Goal: Task Accomplishment & Management: Manage account settings

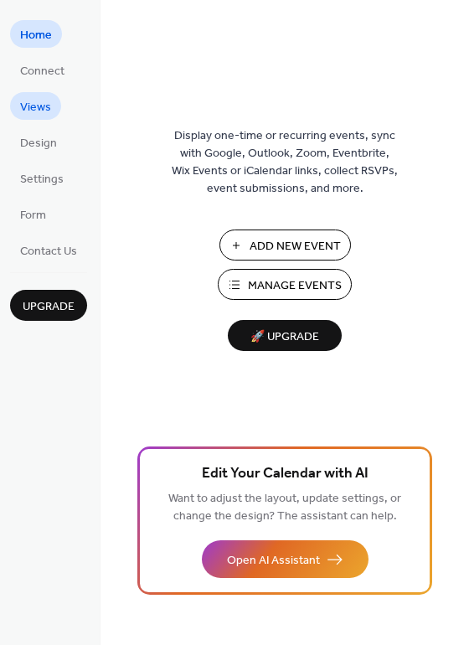
drag, startPoint x: 39, startPoint y: 111, endPoint x: 27, endPoint y: 112, distance: 11.8
click at [27, 112] on span "Views" at bounding box center [35, 108] width 31 height 18
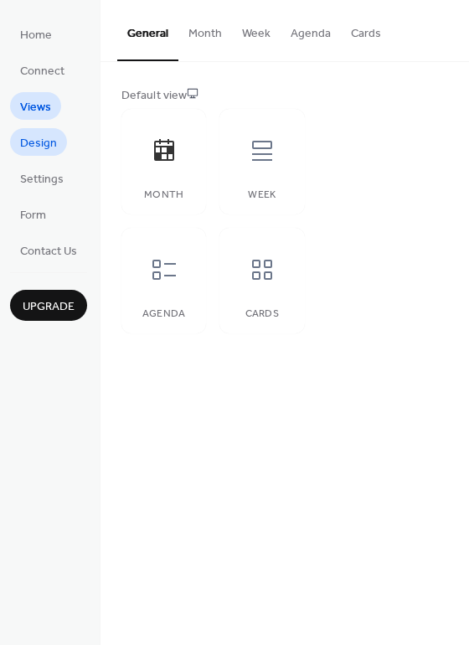
click at [41, 147] on span "Design" at bounding box center [38, 144] width 37 height 18
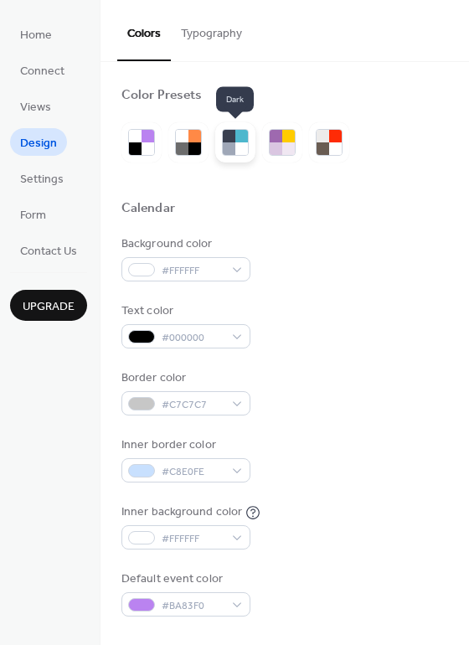
click at [235, 147] on div at bounding box center [241, 148] width 13 height 13
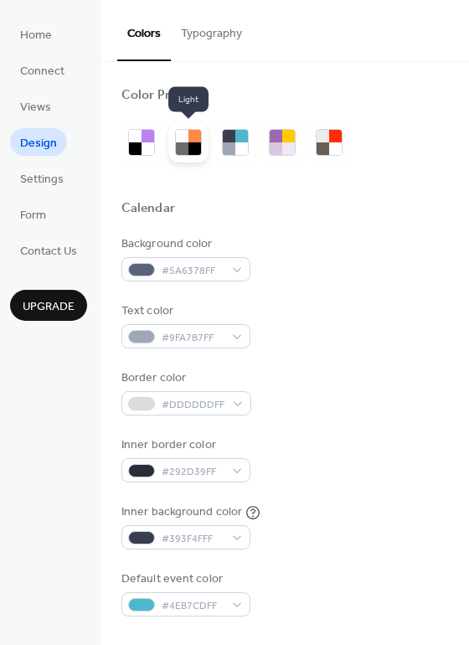
click at [189, 147] on div at bounding box center [194, 148] width 13 height 13
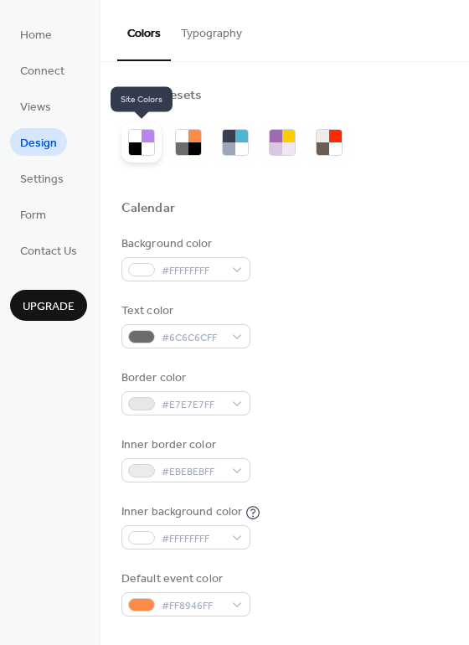
click at [146, 147] on div at bounding box center [147, 148] width 13 height 13
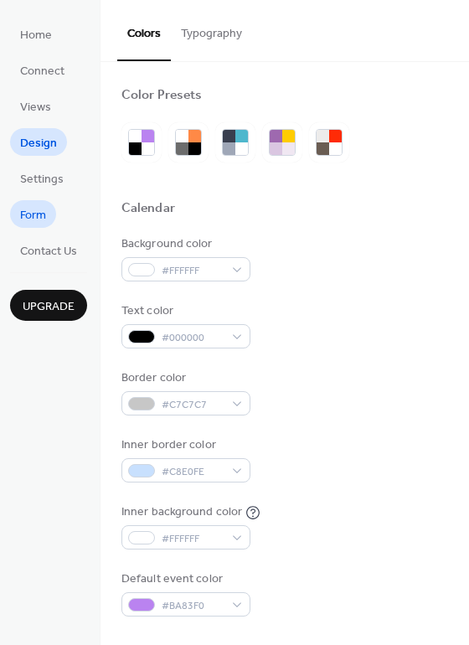
click at [44, 218] on span "Form" at bounding box center [33, 216] width 26 height 18
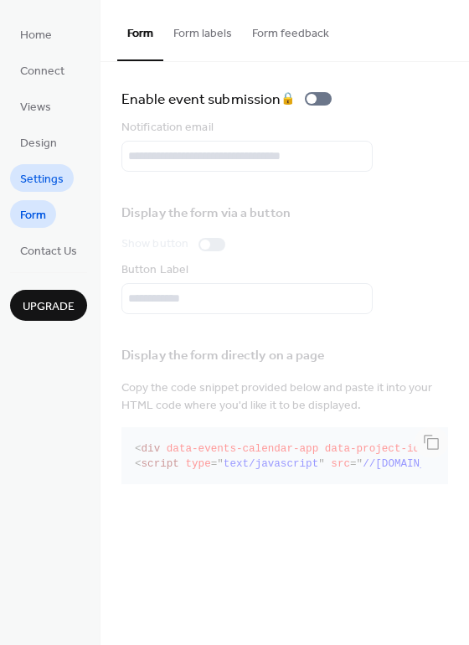
click at [48, 187] on span "Settings" at bounding box center [42, 180] width 44 height 18
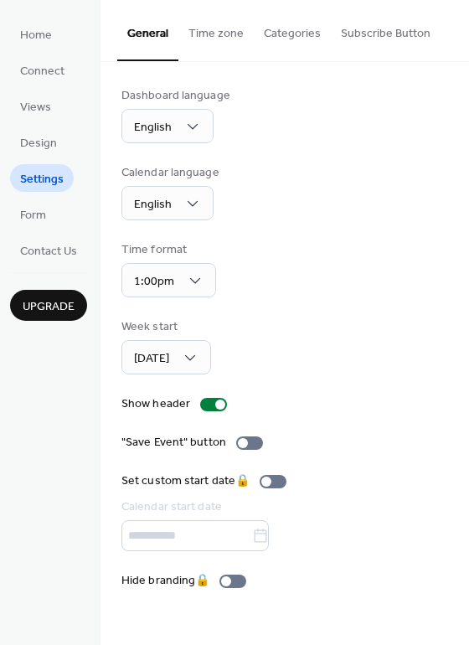
click at [219, 40] on button "Time zone" at bounding box center [215, 29] width 75 height 59
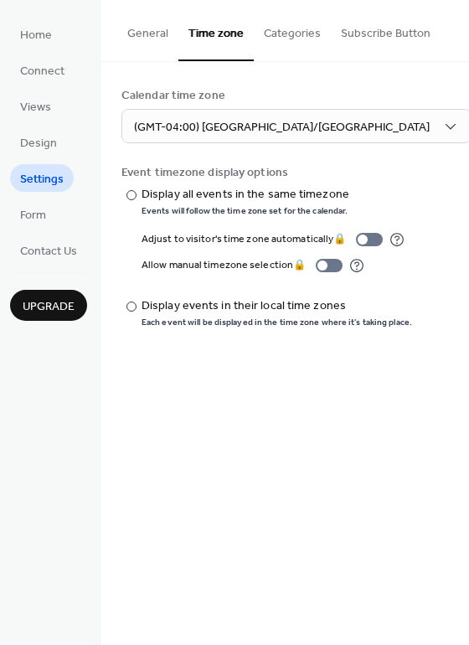
click at [269, 36] on button "Categories" at bounding box center [292, 29] width 77 height 59
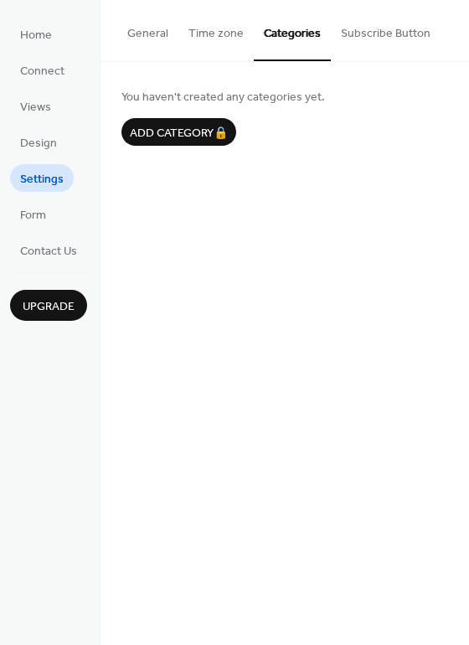
click at [361, 36] on button "Subscribe Button" at bounding box center [386, 29] width 110 height 59
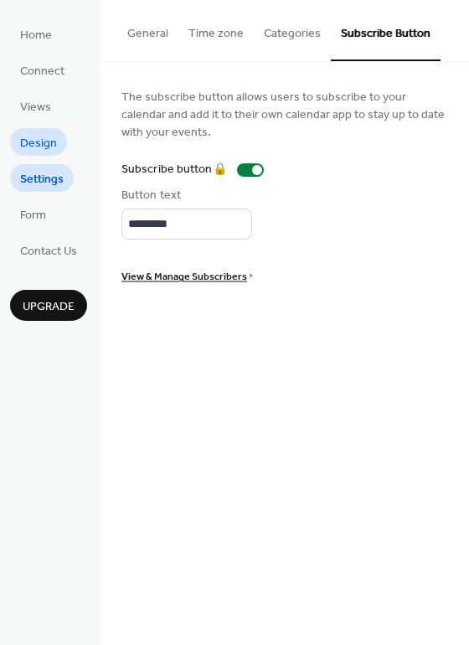
click at [21, 140] on span "Design" at bounding box center [38, 144] width 37 height 18
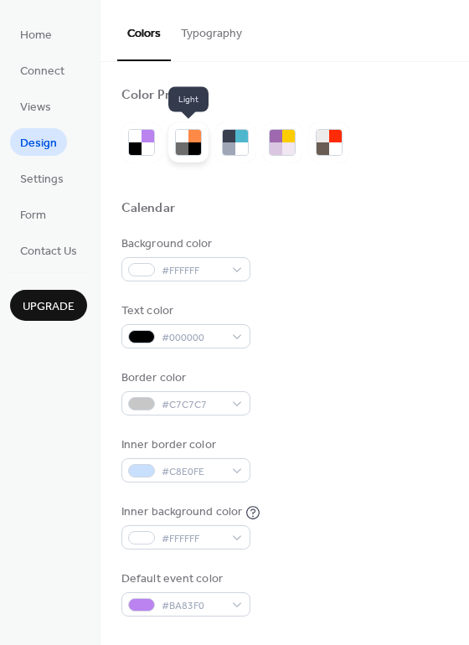
click at [188, 142] on div at bounding box center [194, 148] width 13 height 13
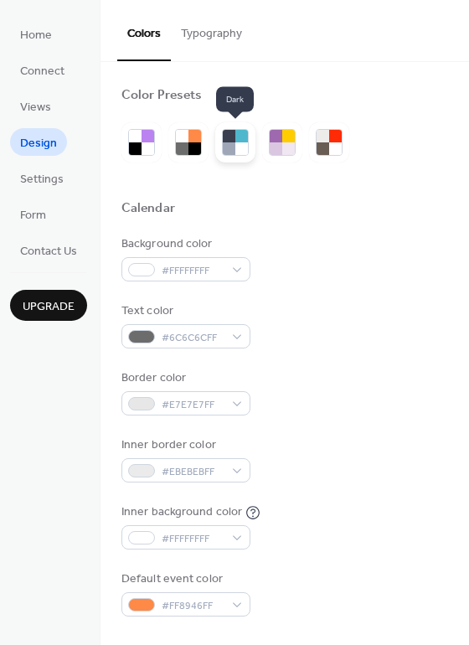
click at [228, 141] on div at bounding box center [229, 136] width 13 height 13
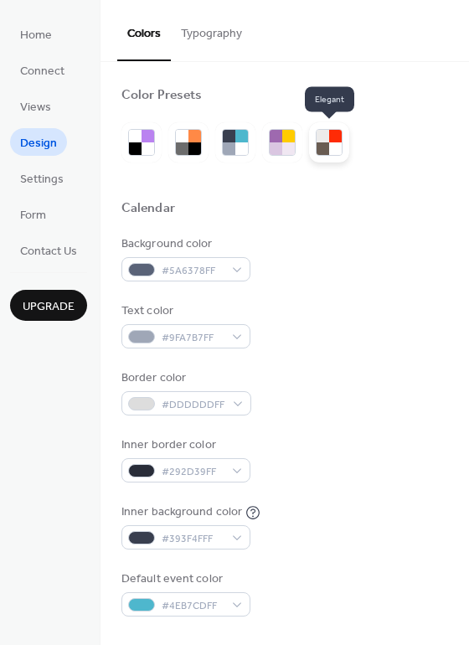
click at [335, 146] on div at bounding box center [335, 148] width 13 height 13
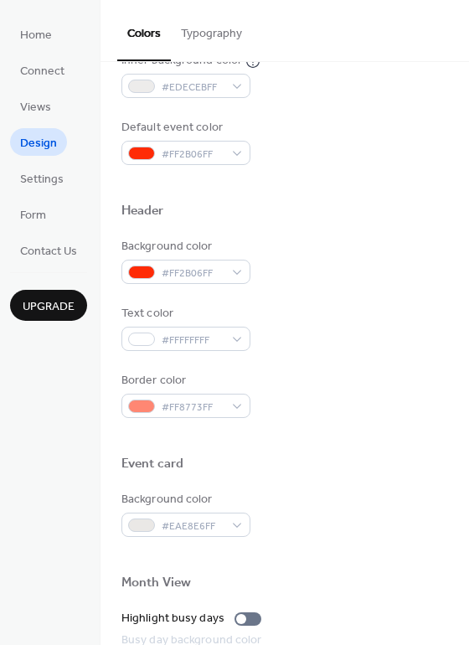
scroll to position [456, 0]
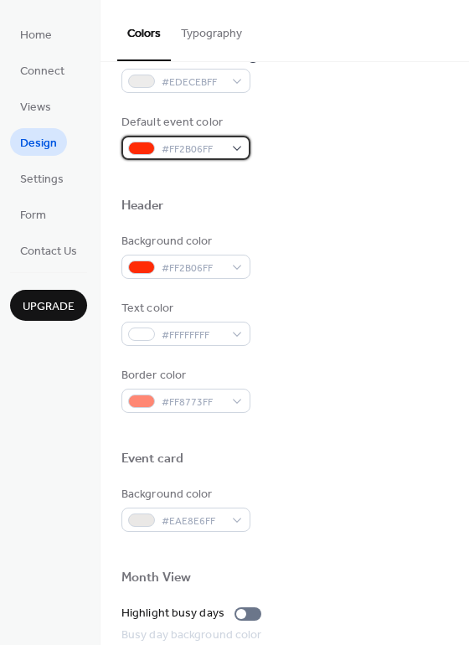
click at [218, 148] on span "#FF2B06FF" at bounding box center [193, 150] width 62 height 18
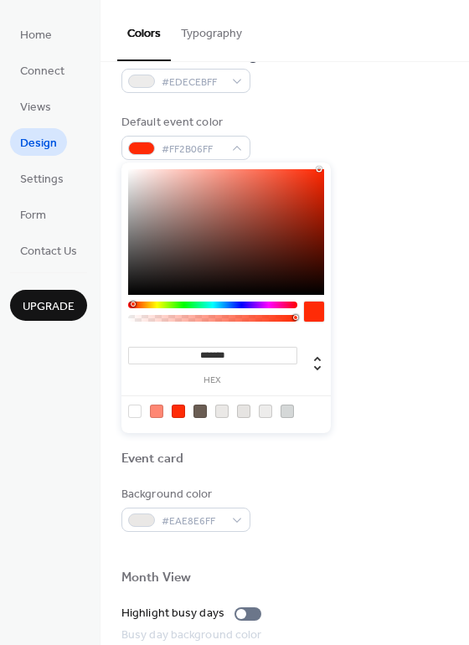
click at [315, 315] on div at bounding box center [314, 311] width 20 height 20
click at [219, 247] on div at bounding box center [226, 232] width 196 height 126
type input "*******"
click at [203, 261] on div at bounding box center [226, 232] width 196 height 126
click at [353, 300] on div "Text color #FFFFFFFF" at bounding box center [284, 323] width 327 height 46
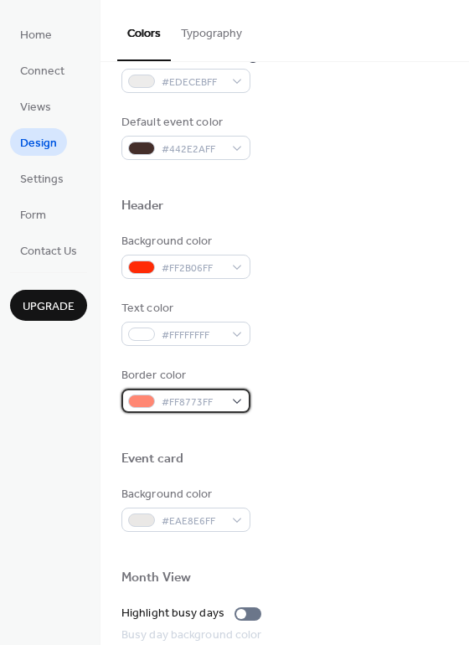
click at [178, 399] on span "#FF8773FF" at bounding box center [193, 403] width 62 height 18
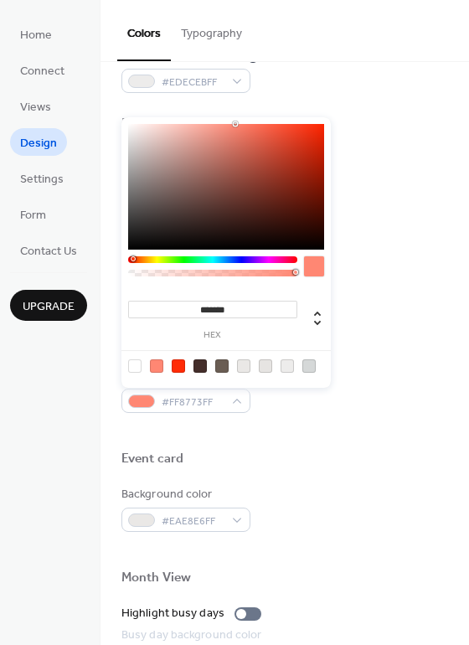
type input "*******"
click at [273, 225] on div at bounding box center [226, 187] width 196 height 126
click at [358, 403] on div "Border color #31120DFF" at bounding box center [284, 390] width 327 height 46
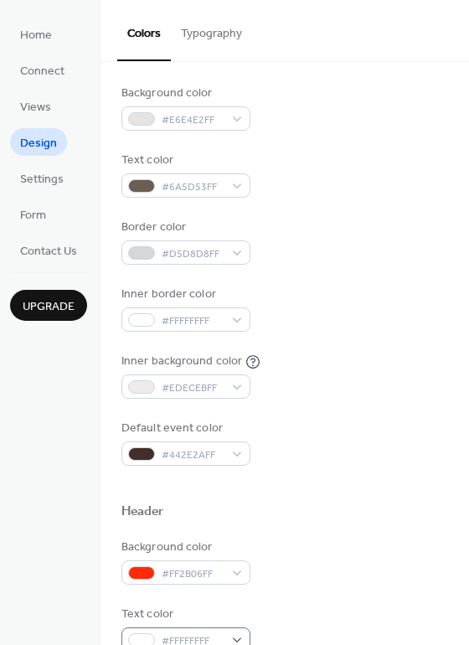
scroll to position [152, 0]
